Goal: Information Seeking & Learning: Learn about a topic

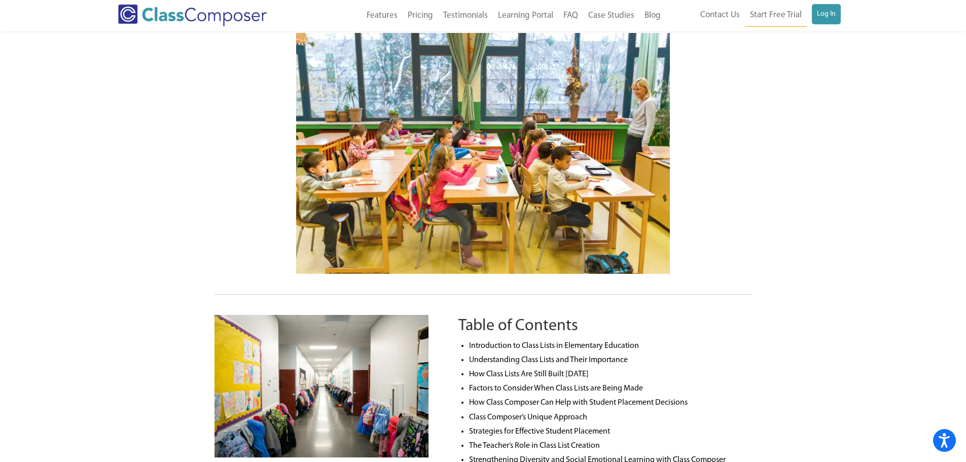
scroll to position [254, 0]
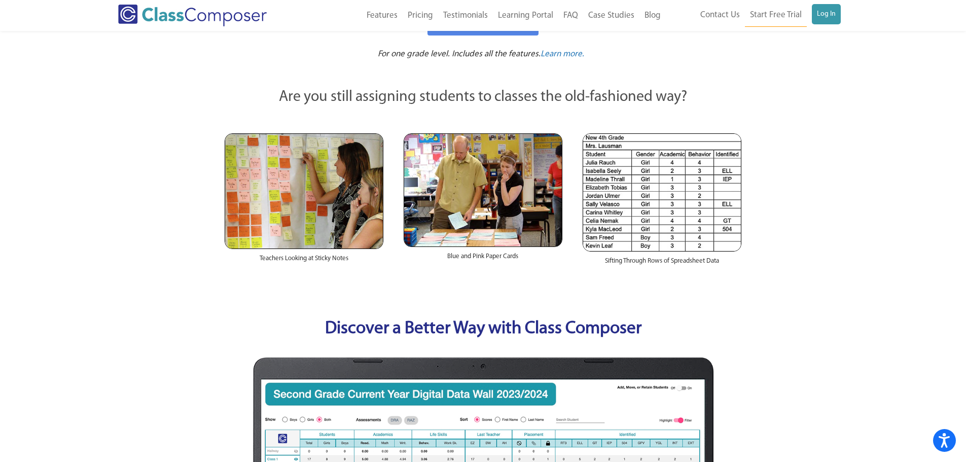
scroll to position [51, 0]
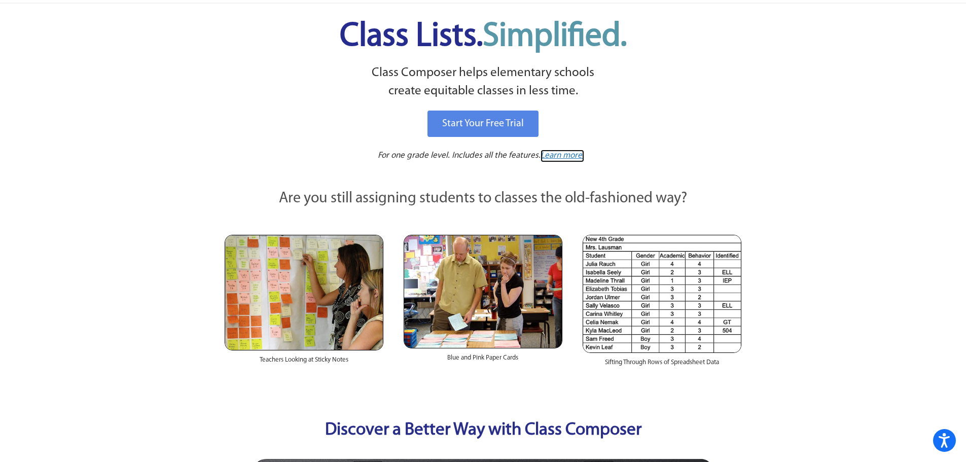
click at [570, 156] on span "Learn more." at bounding box center [563, 155] width 44 height 9
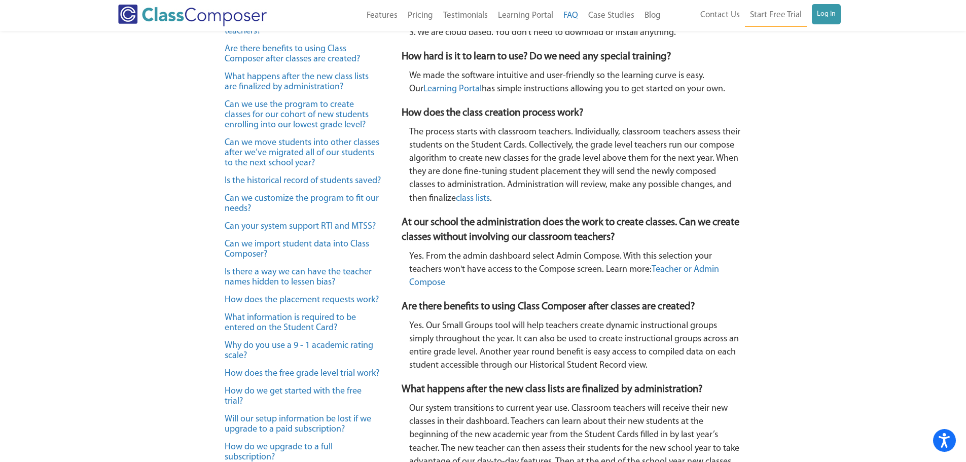
scroll to position [323, 0]
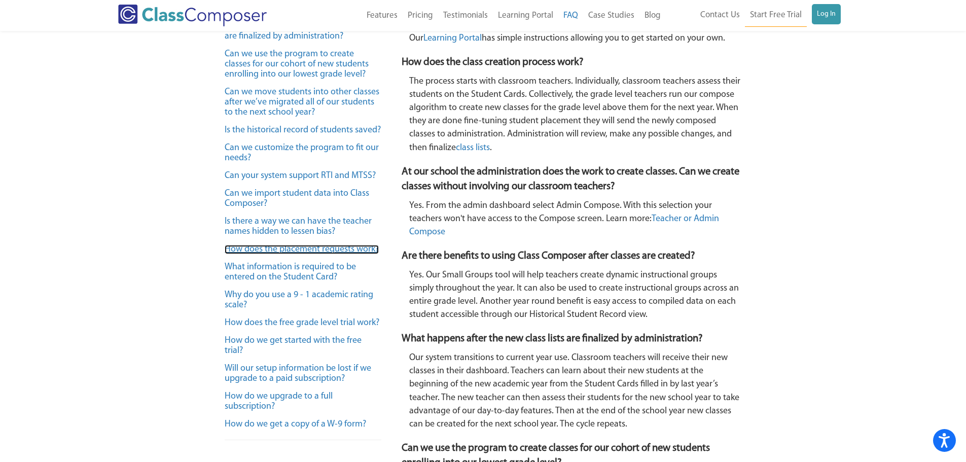
click at [359, 249] on link "How does the placement requests work?" at bounding box center [302, 249] width 154 height 9
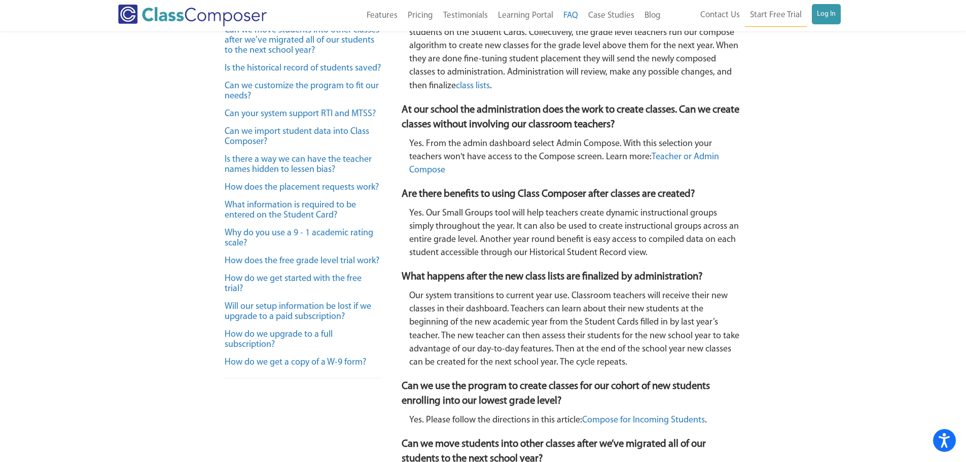
scroll to position [334, 0]
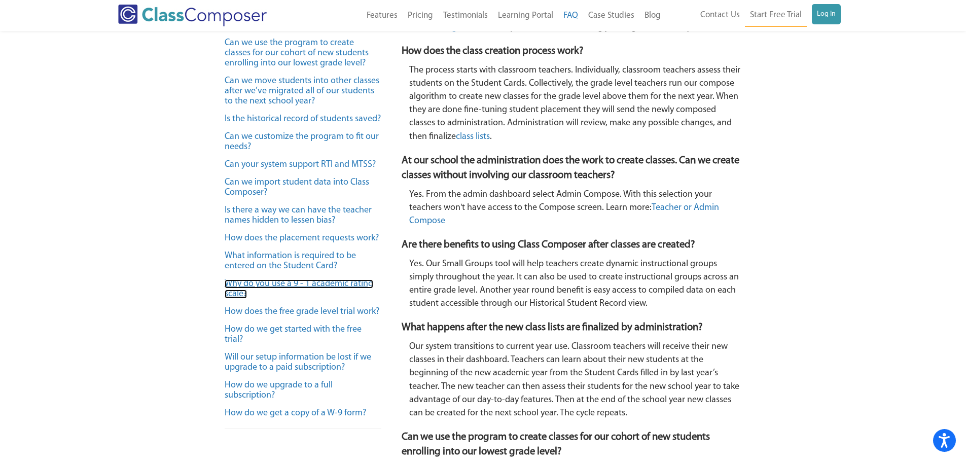
click at [279, 283] on link "Why do you use a 9 - 1 academic rating scale?" at bounding box center [299, 288] width 149 height 19
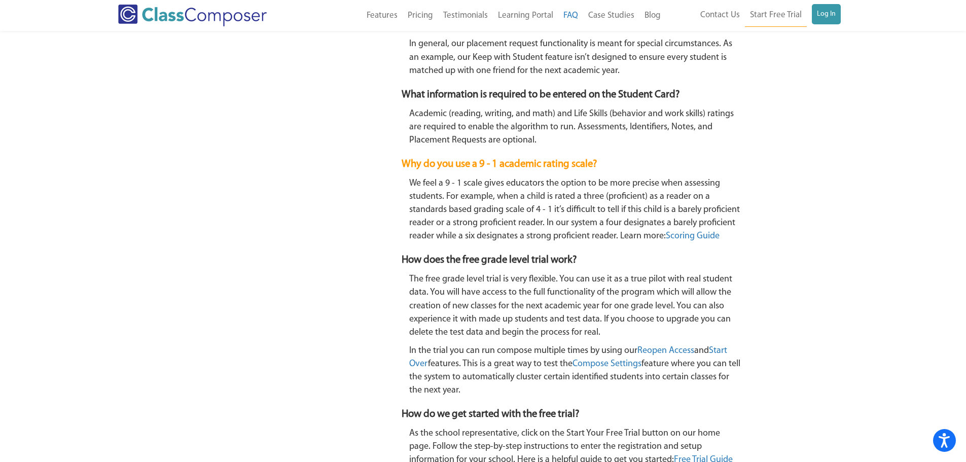
scroll to position [1190, 0]
